Goal: Task Accomplishment & Management: Manage account settings

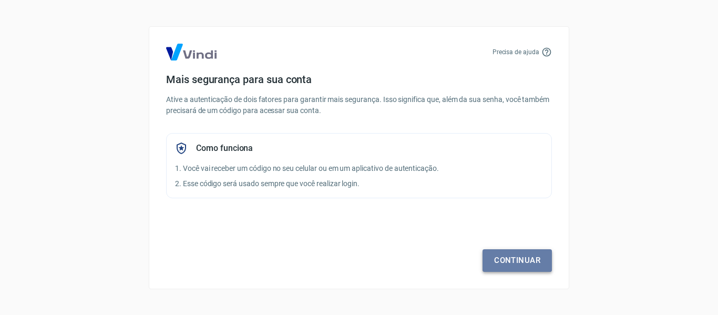
click at [511, 260] on link "Continuar" at bounding box center [517, 260] width 69 height 22
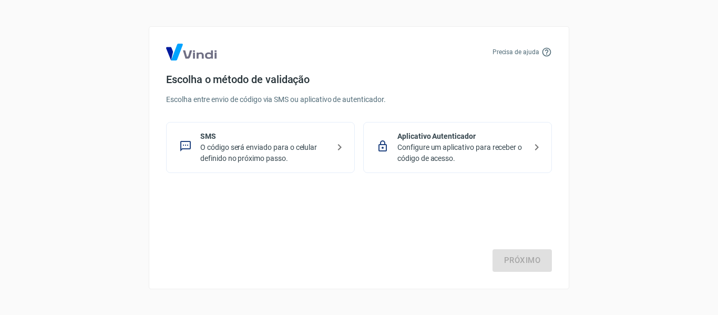
click at [276, 158] on p "O código será enviado para o celular definido no próximo passo." at bounding box center [264, 153] width 129 height 22
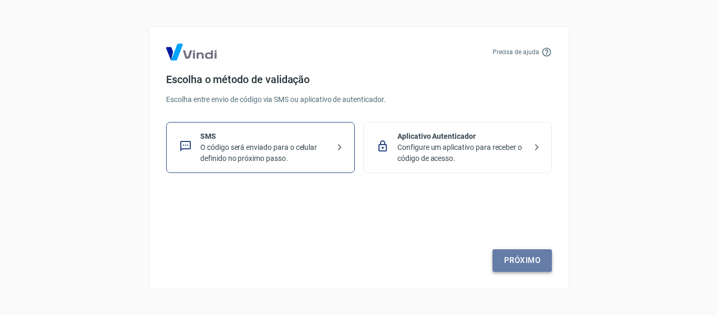
click at [520, 263] on link "Próximo" at bounding box center [522, 260] width 59 height 22
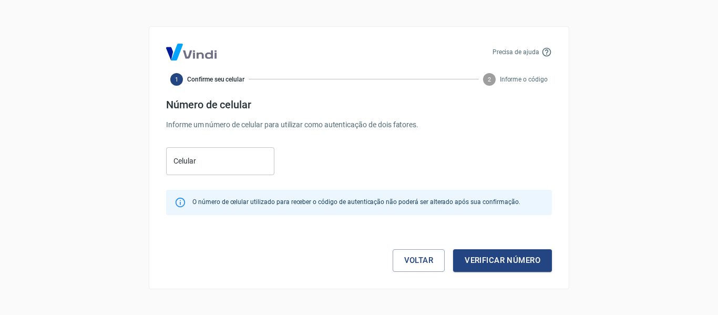
click at [228, 169] on input "Celular" at bounding box center [220, 161] width 108 height 28
paste input "[PHONE_NUMBER]"
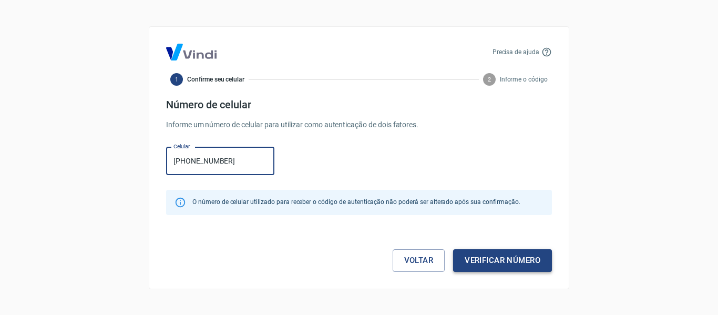
type input "[PHONE_NUMBER]"
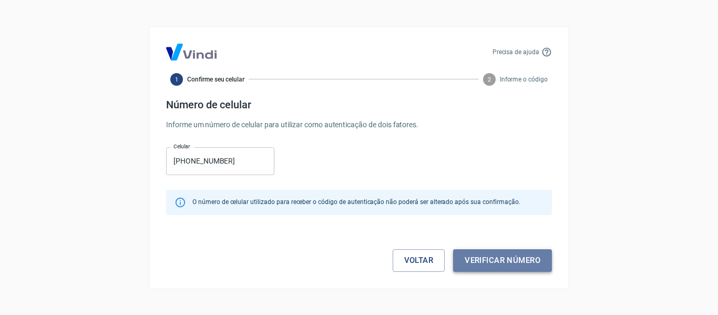
click at [496, 263] on button "Verificar número" at bounding box center [502, 260] width 99 height 22
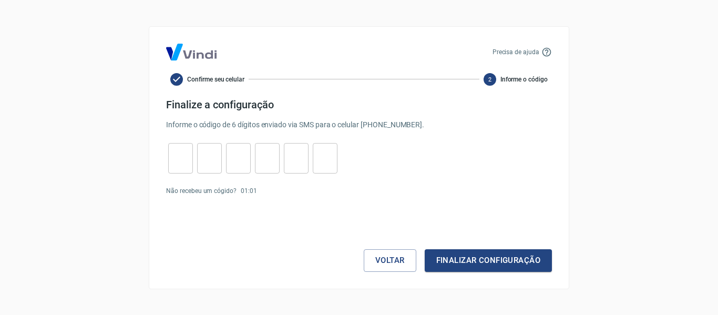
click at [181, 162] on input "tel" at bounding box center [180, 158] width 25 height 23
type input "3"
type input "5"
type input "9"
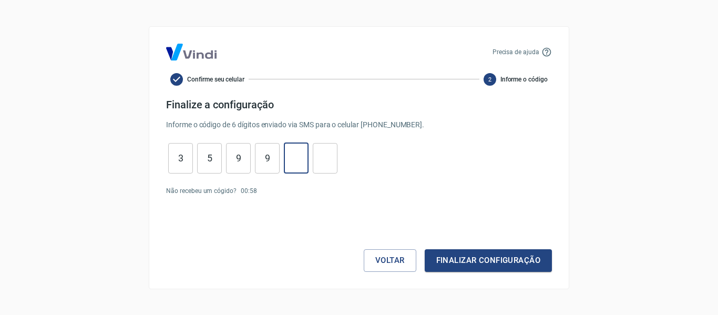
type input "3"
type input "0"
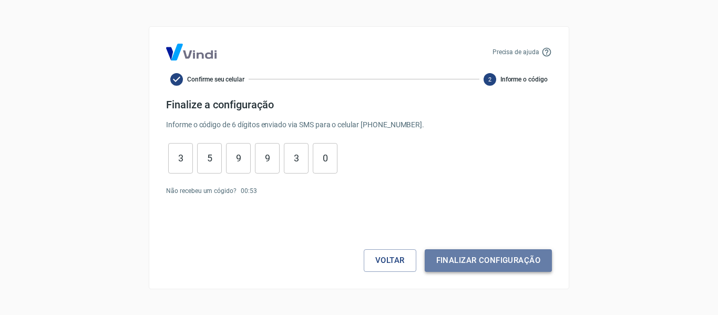
click at [504, 264] on button "Finalizar configuração" at bounding box center [488, 260] width 127 height 22
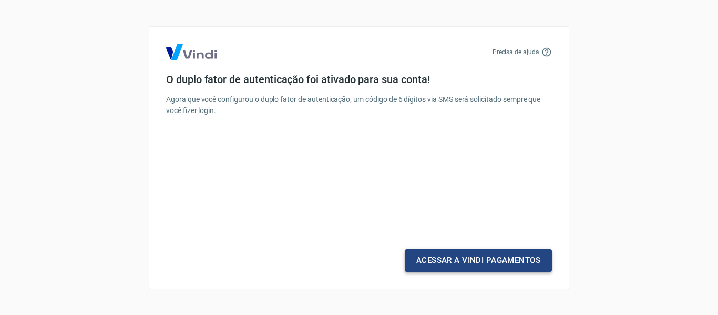
click at [479, 260] on link "Acessar a Vindi Pagamentos" at bounding box center [478, 260] width 147 height 22
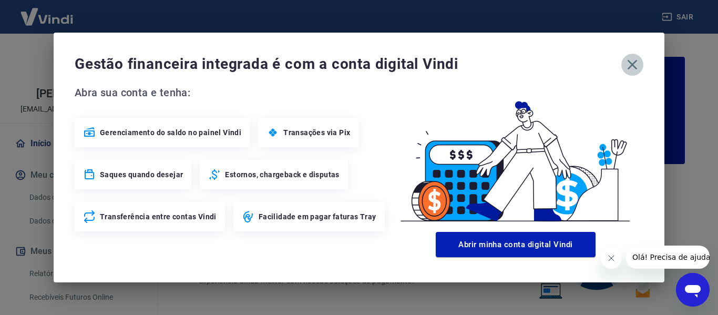
click at [631, 66] on icon "button" at bounding box center [633, 65] width 10 height 10
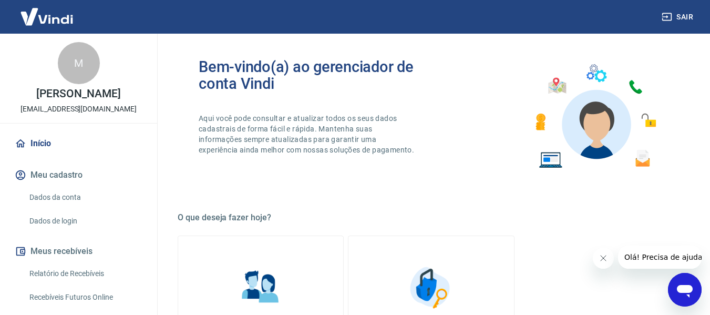
scroll to position [78, 0]
